Goal: Find specific page/section: Find specific page/section

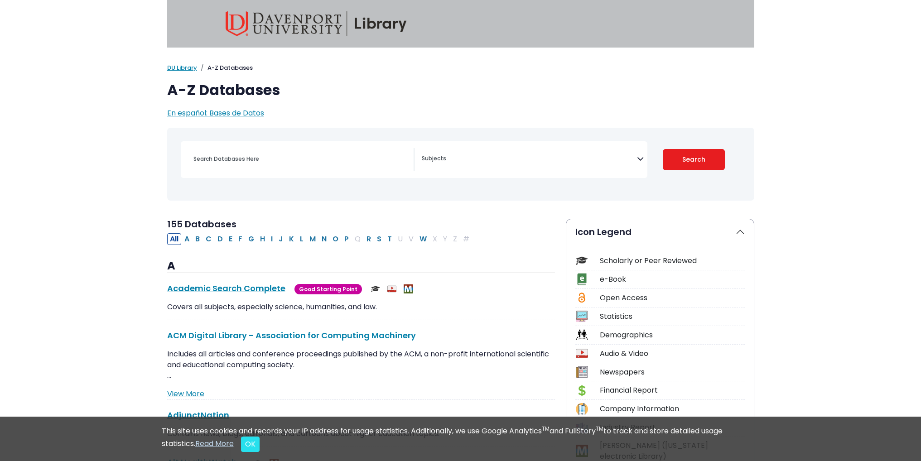
select select "Database Subject Filter"
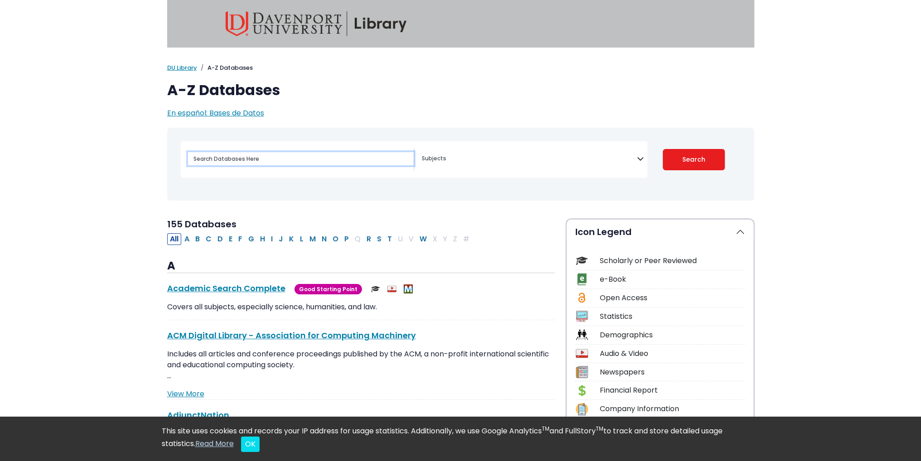
click at [257, 156] on input "Search database by title or keyword" at bounding box center [301, 158] width 226 height 13
type input "m"
click at [663, 149] on button "Search" at bounding box center [694, 159] width 62 height 21
select select "Database Subject Filter"
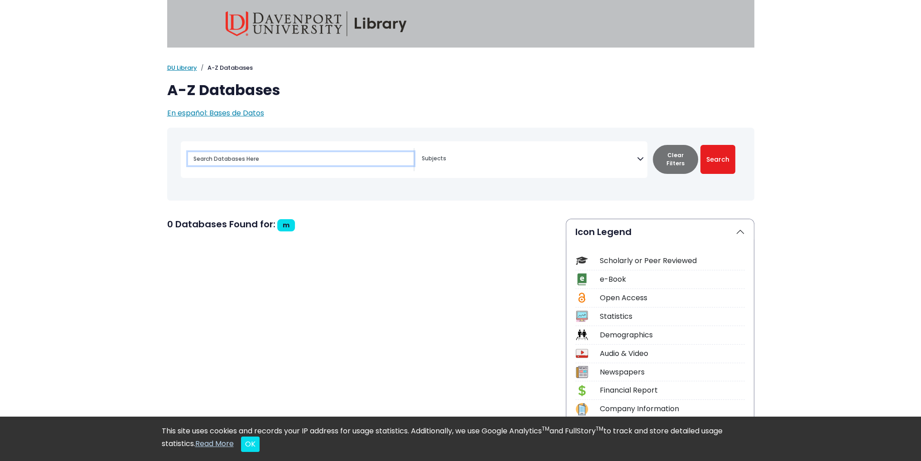
click at [700, 145] on button "Search" at bounding box center [717, 159] width 35 height 29
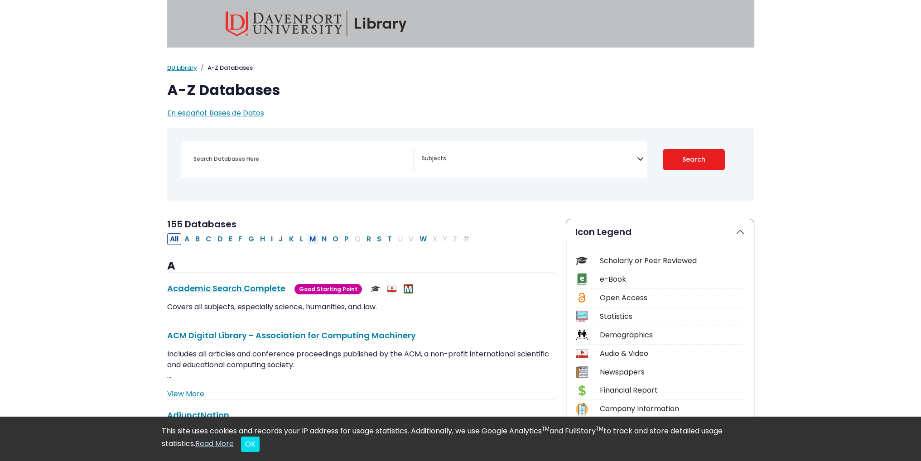
click at [311, 240] on button "M" at bounding box center [313, 239] width 12 height 12
select select "Database Subject Filter"
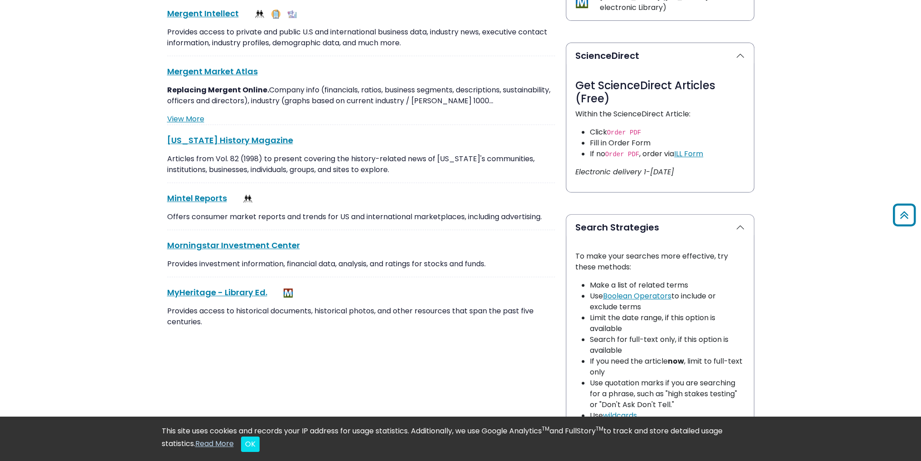
scroll to position [453, 0]
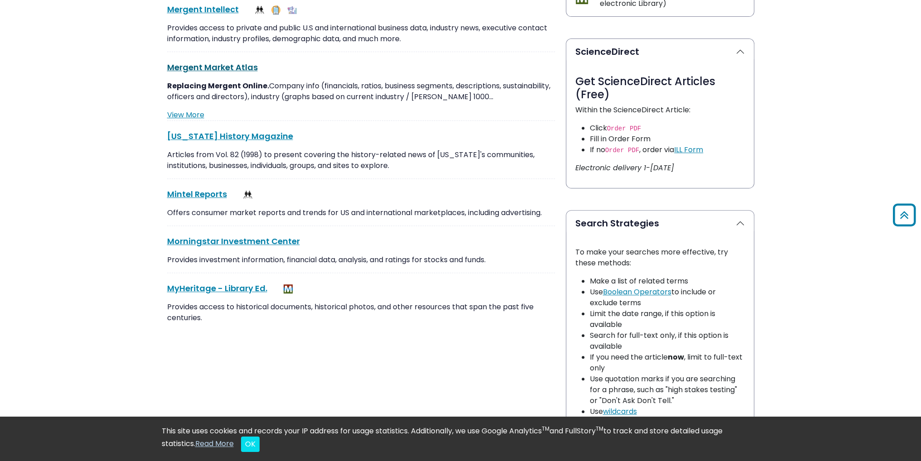
click at [236, 64] on link "Mergent Market Atlas This link opens in a new window" at bounding box center [212, 67] width 91 height 11
